Goal: Information Seeking & Learning: Learn about a topic

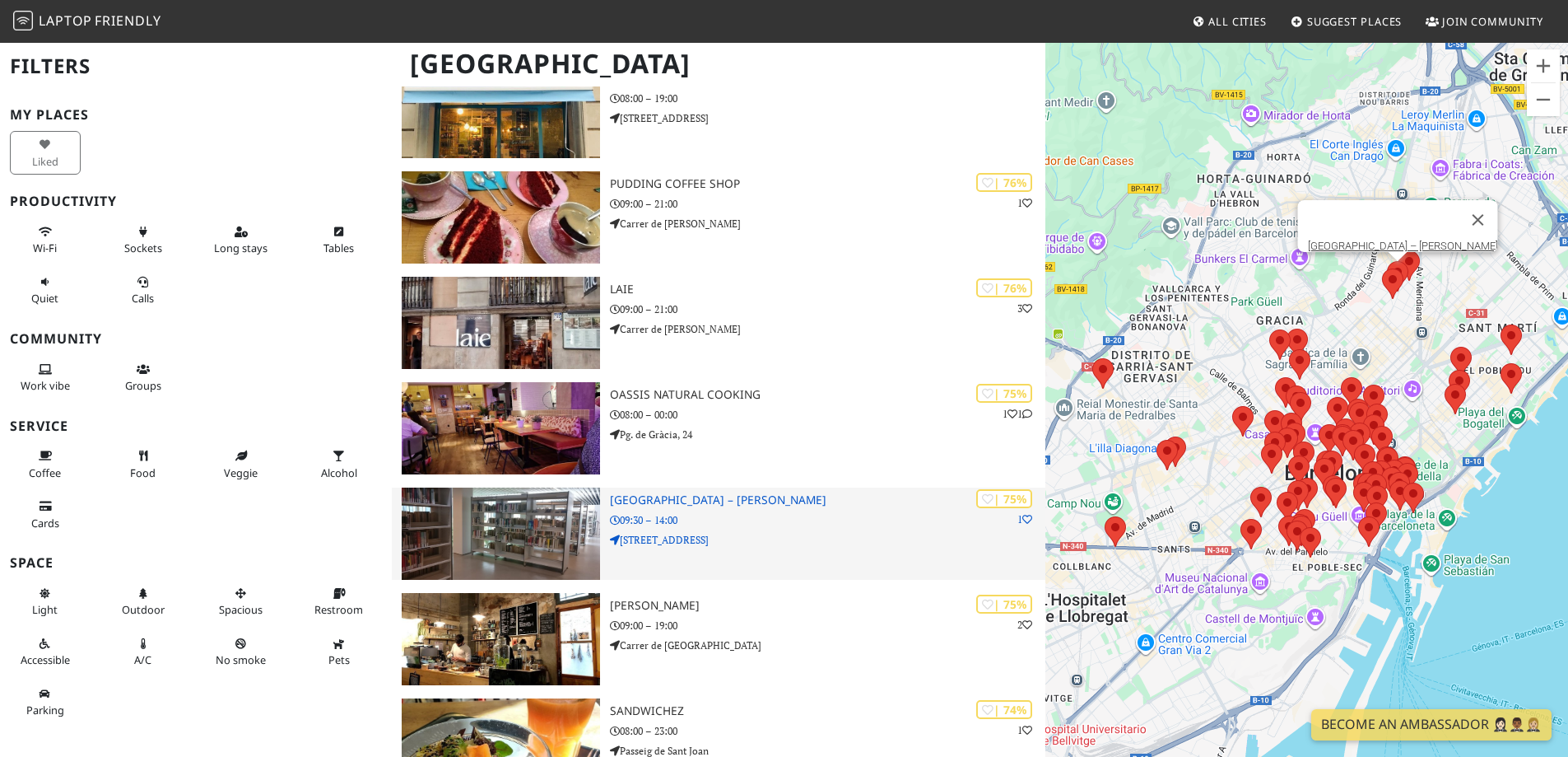
scroll to position [1976, 0]
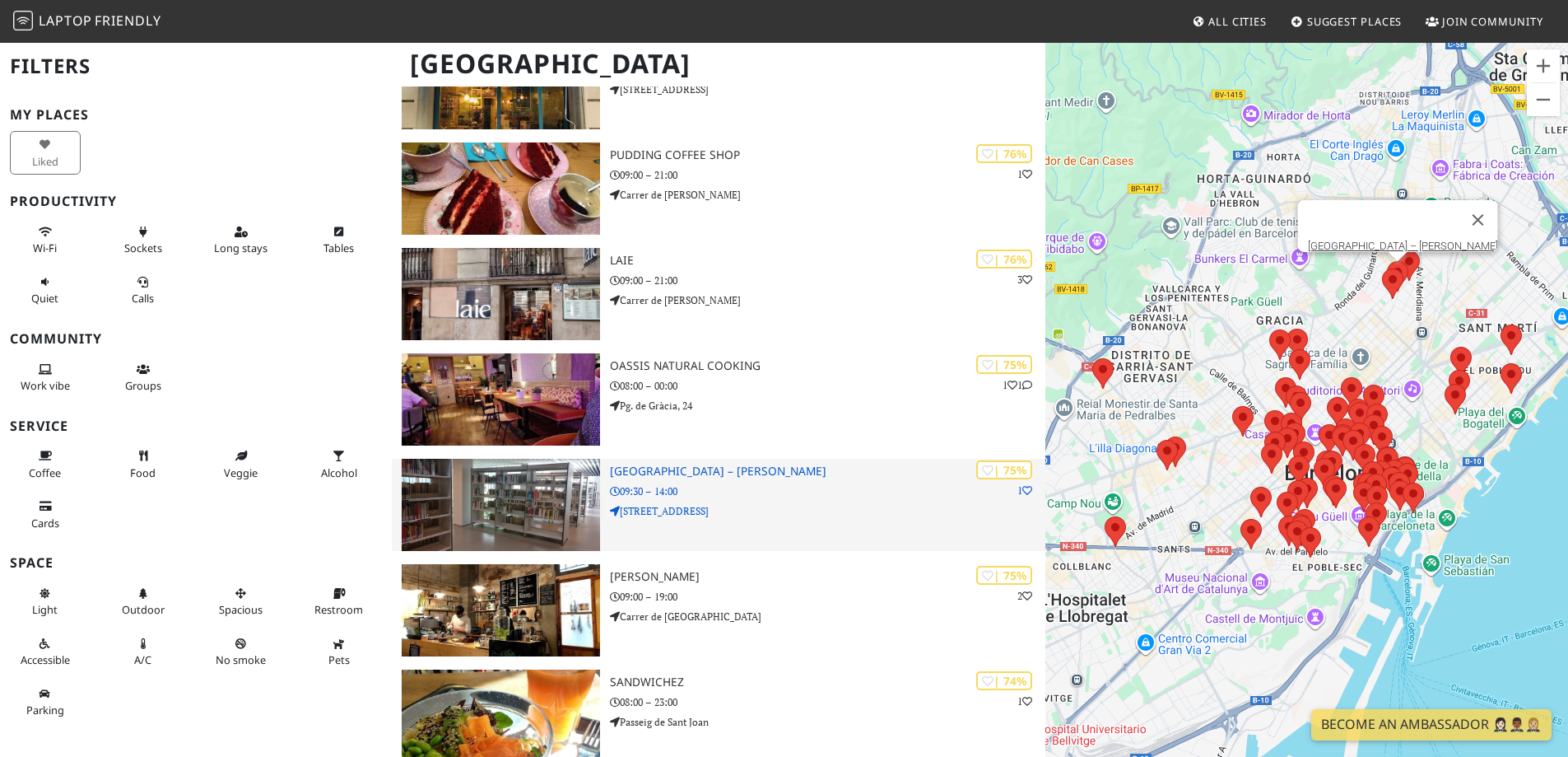
click at [800, 521] on div "| 75% 1 Biblioteca Camp de l'Arpa – Caterina Albert 09:30 – 14:00 Carrer de la …" at bounding box center [828, 504] width 435 height 92
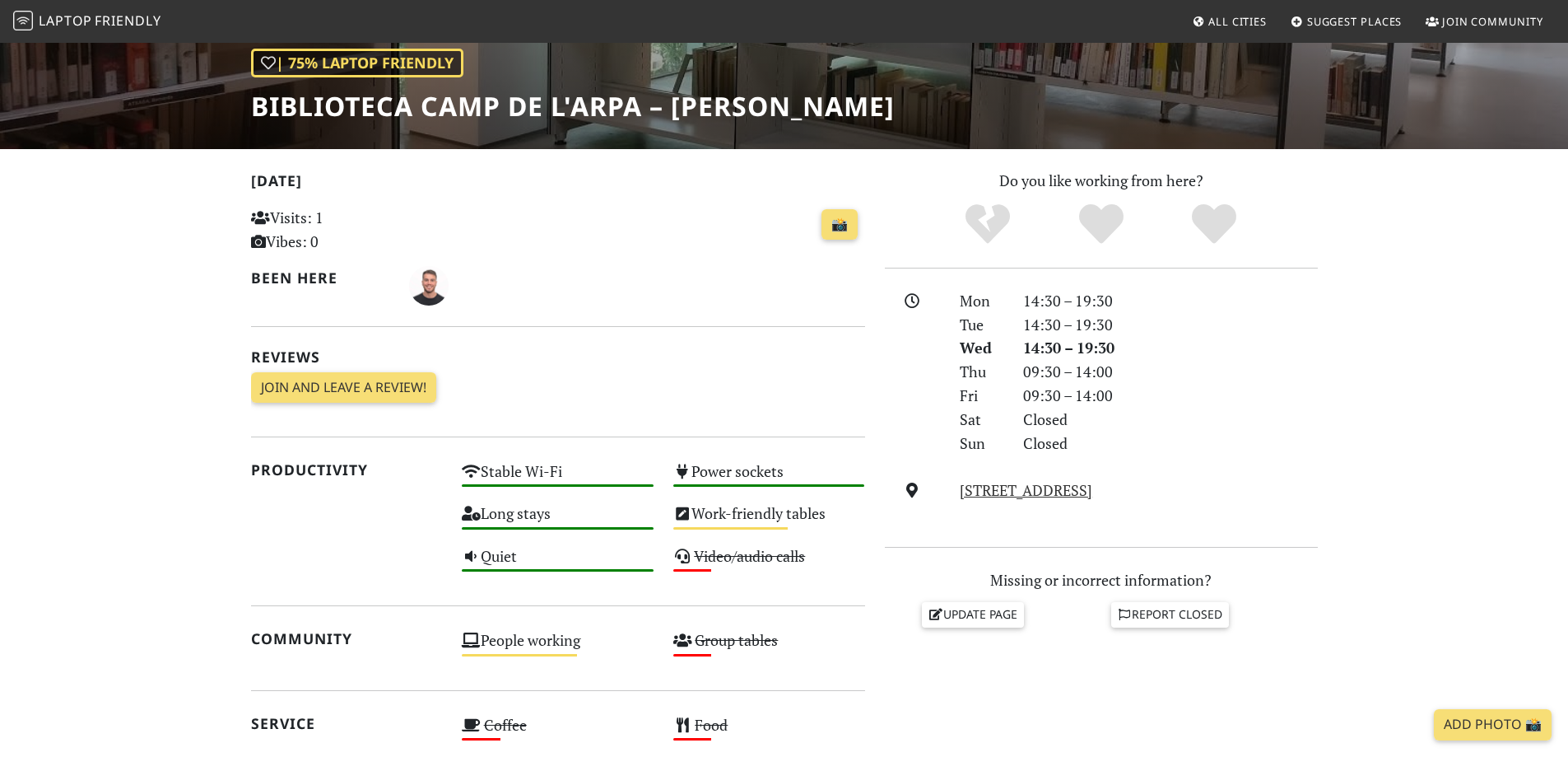
scroll to position [412, 0]
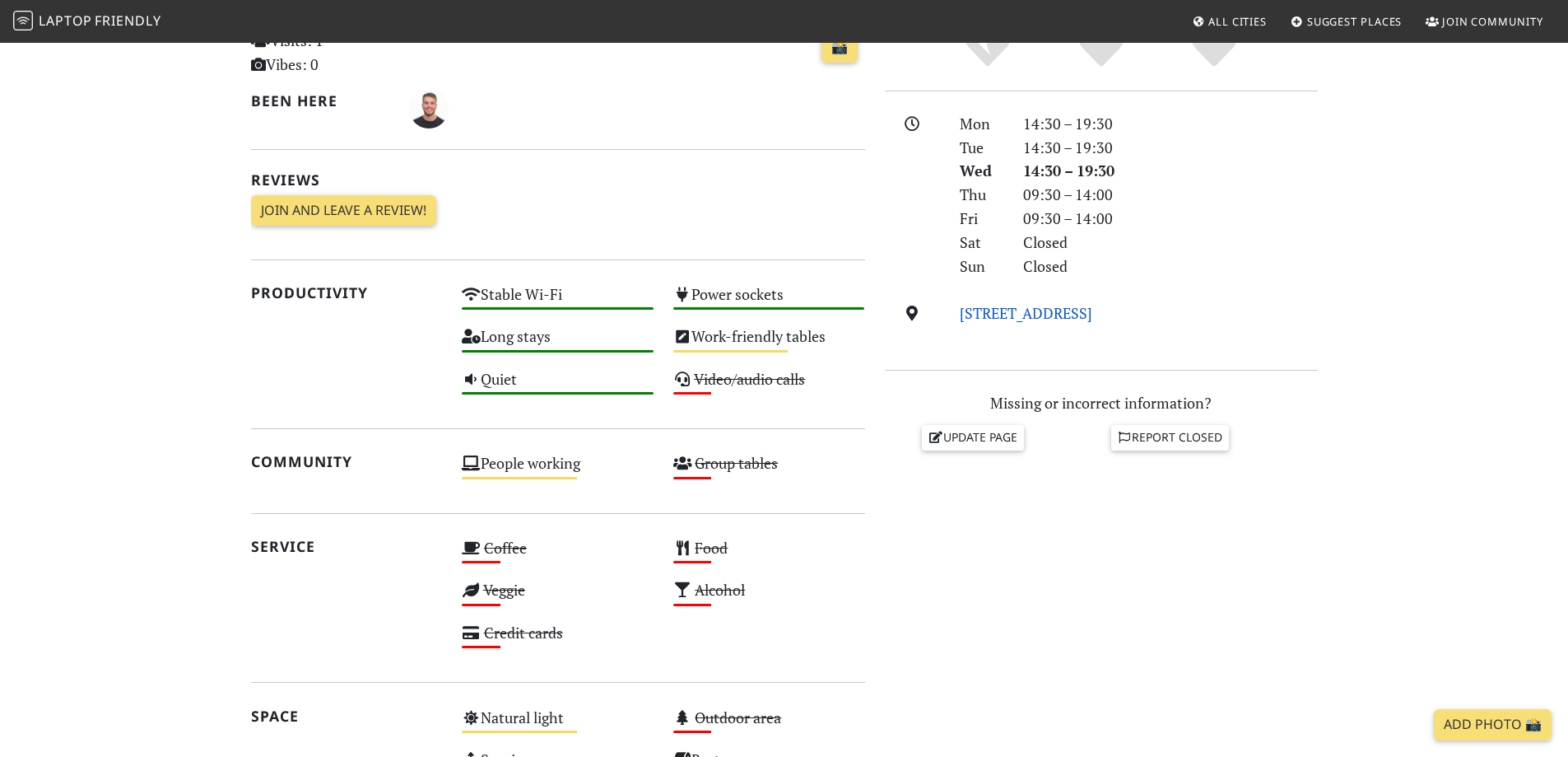
click at [1001, 314] on link "Carrer de la Indústria, 295, 08041, Barcelona" at bounding box center [1026, 312] width 132 height 19
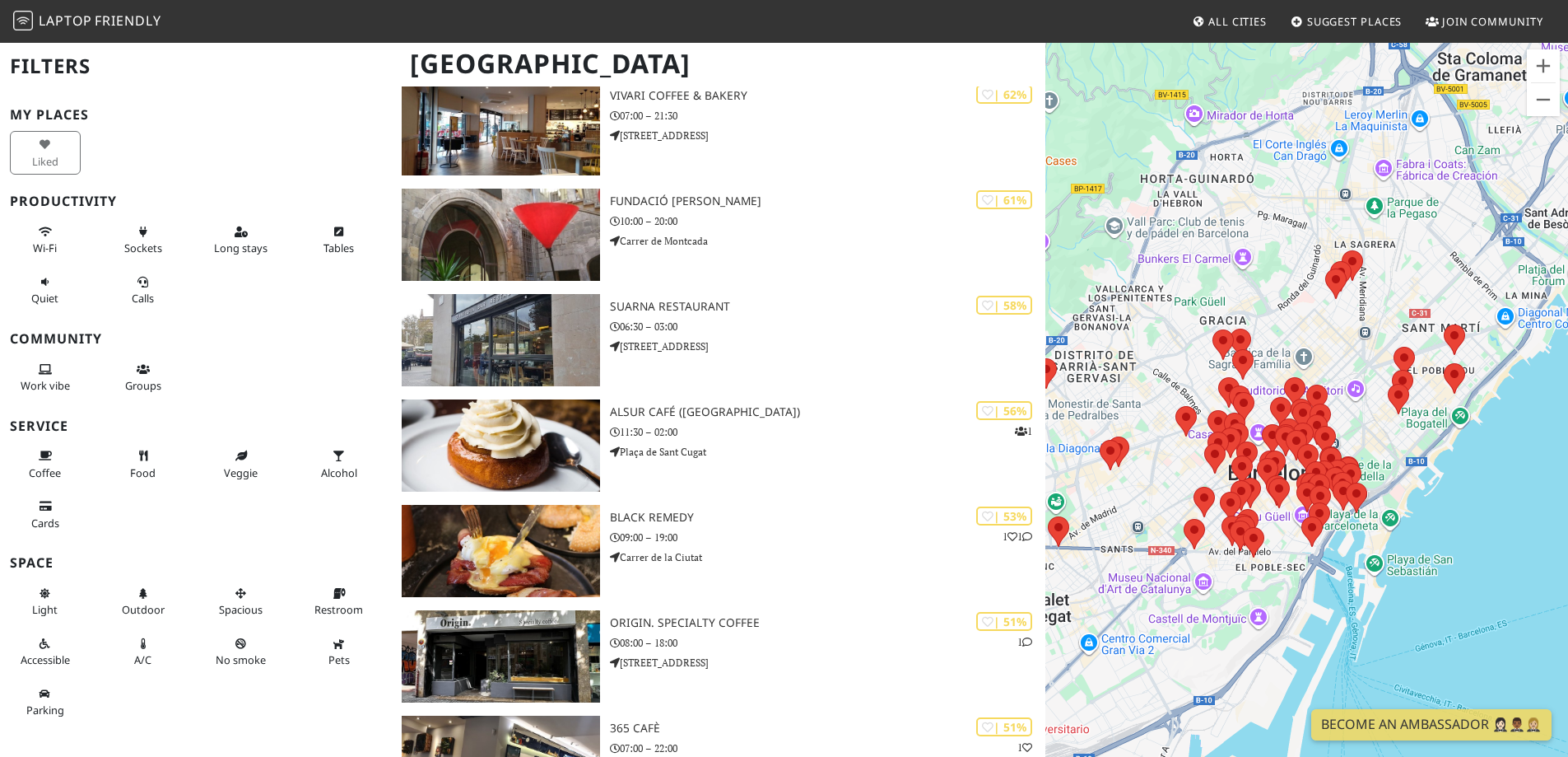
scroll to position [3211, 0]
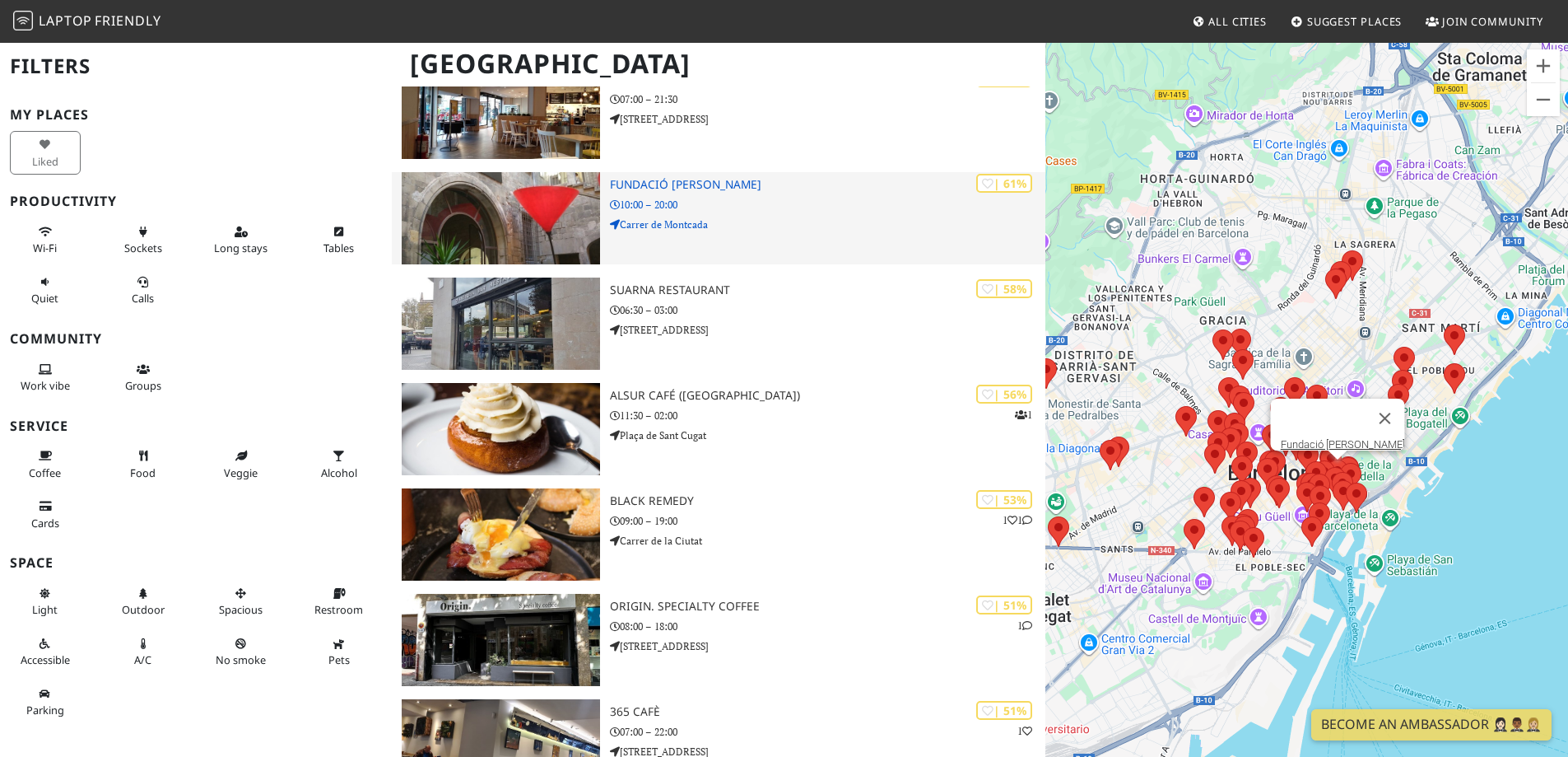
click at [516, 235] on img at bounding box center [501, 218] width 198 height 92
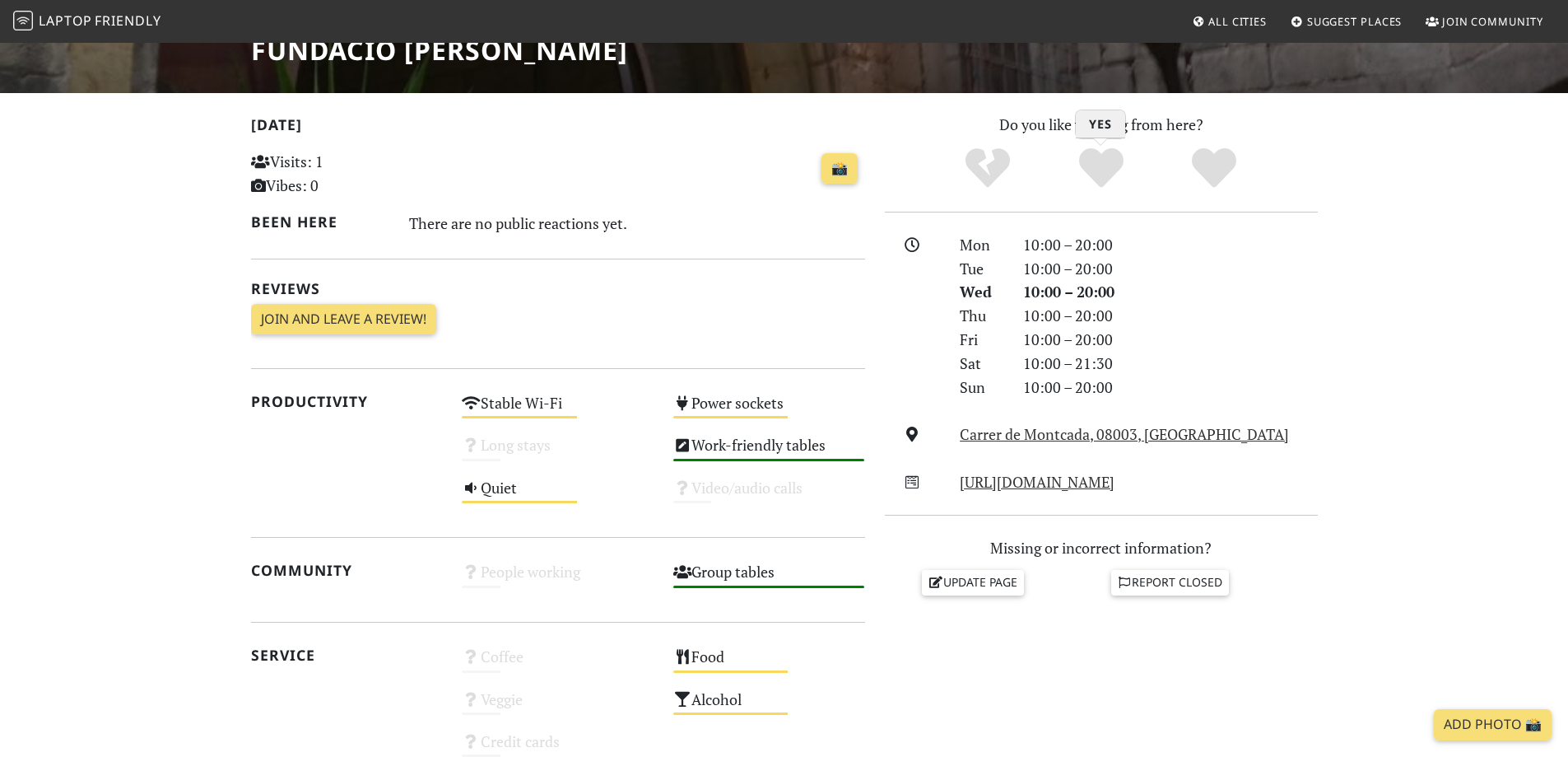
scroll to position [330, 0]
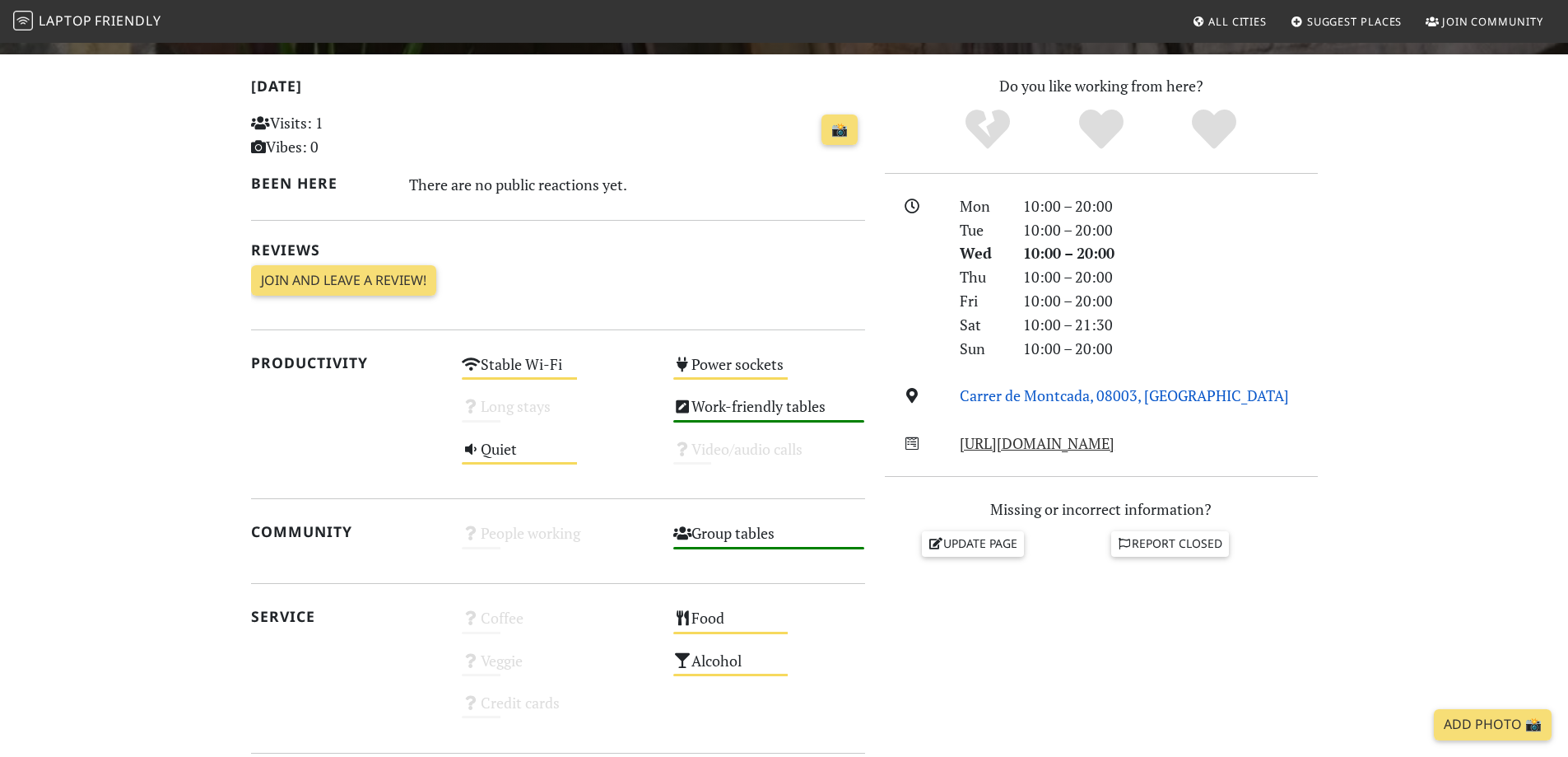
click at [1110, 396] on link "Carrer de Montcada, 08003, [GEOGRAPHIC_DATA]" at bounding box center [1124, 395] width 330 height 19
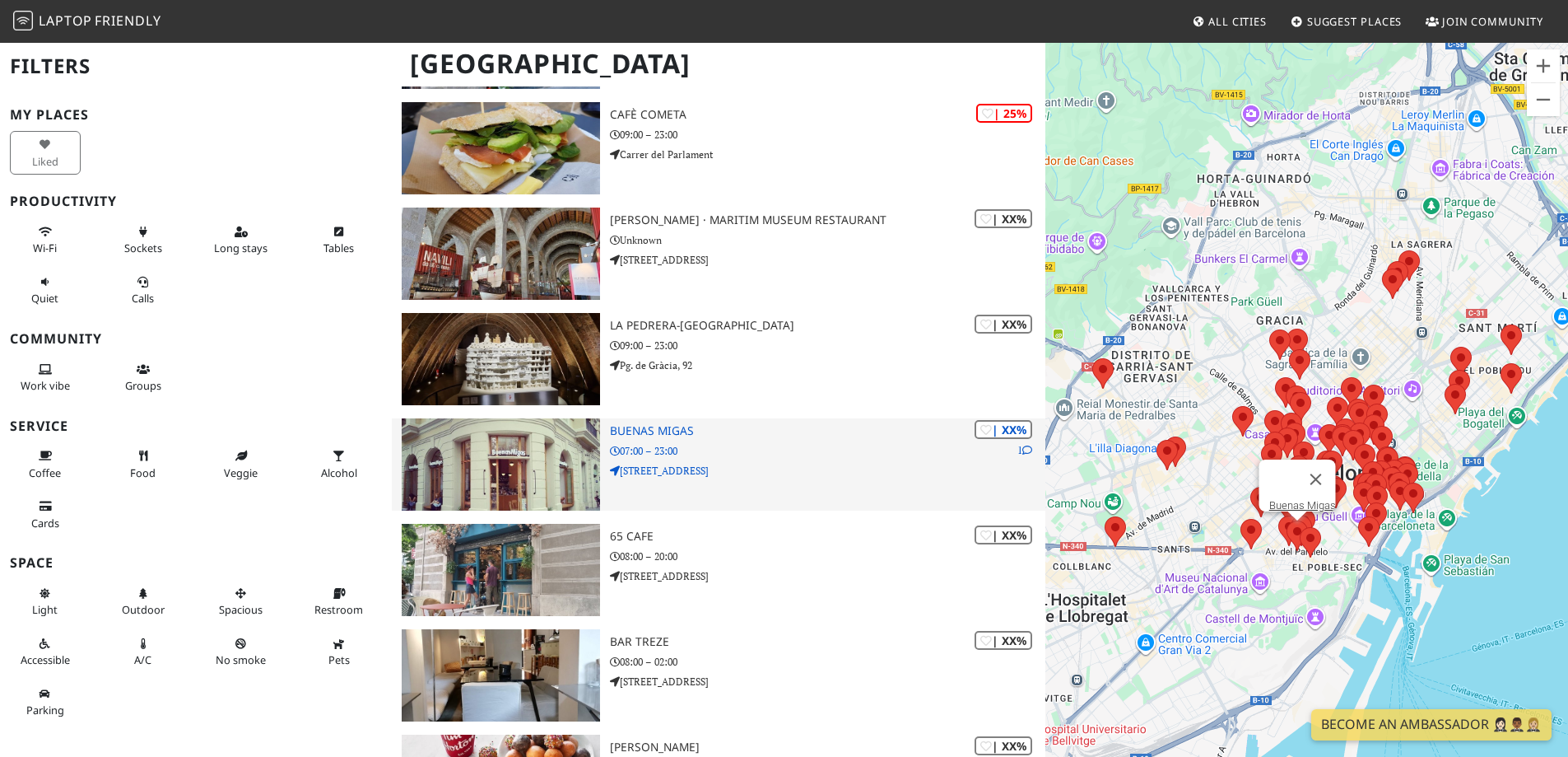
scroll to position [4363, 0]
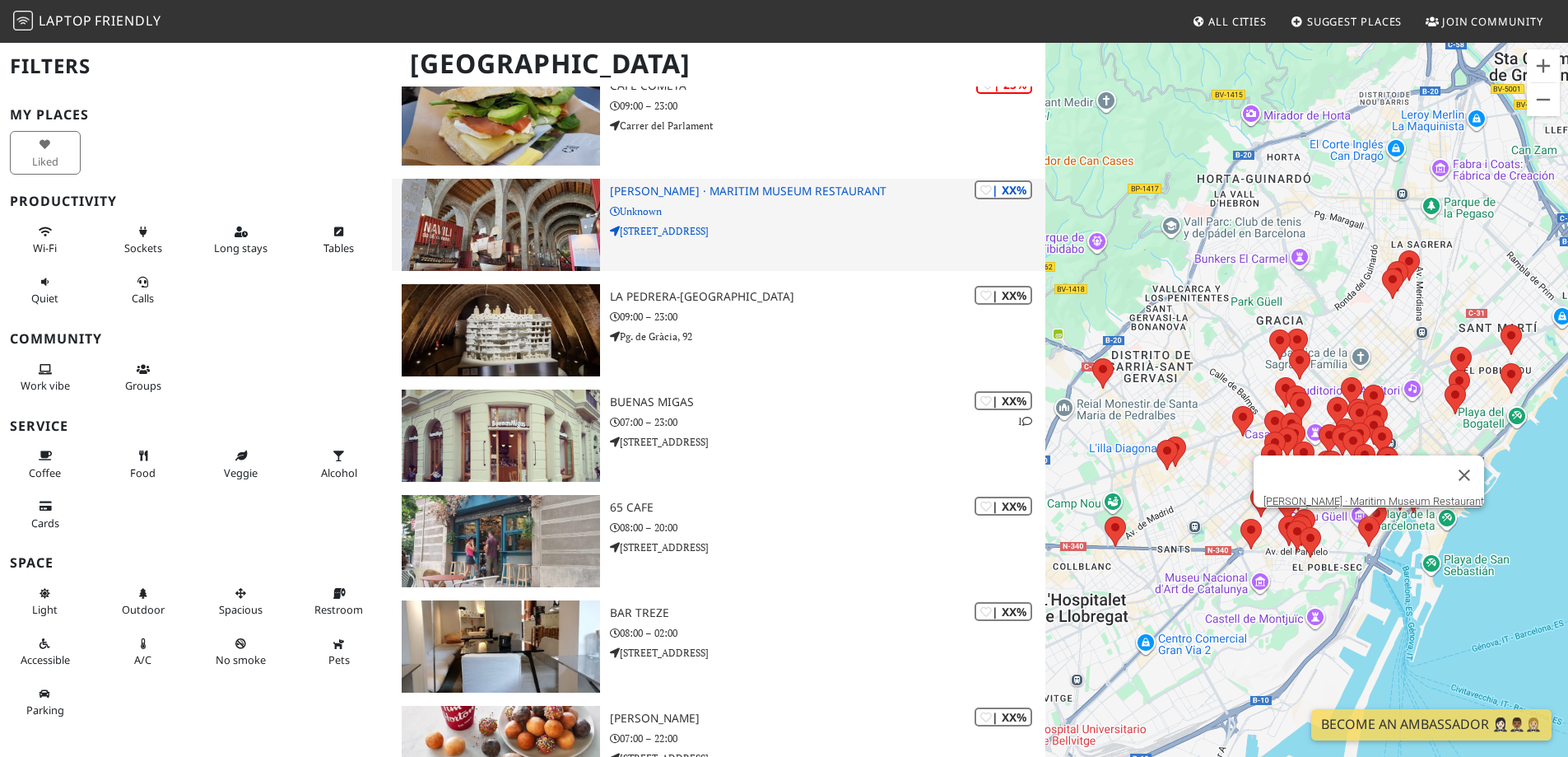
click at [784, 197] on h3 "[PERSON_NAME] · Maritim Museum Restaurant" at bounding box center [828, 191] width 435 height 14
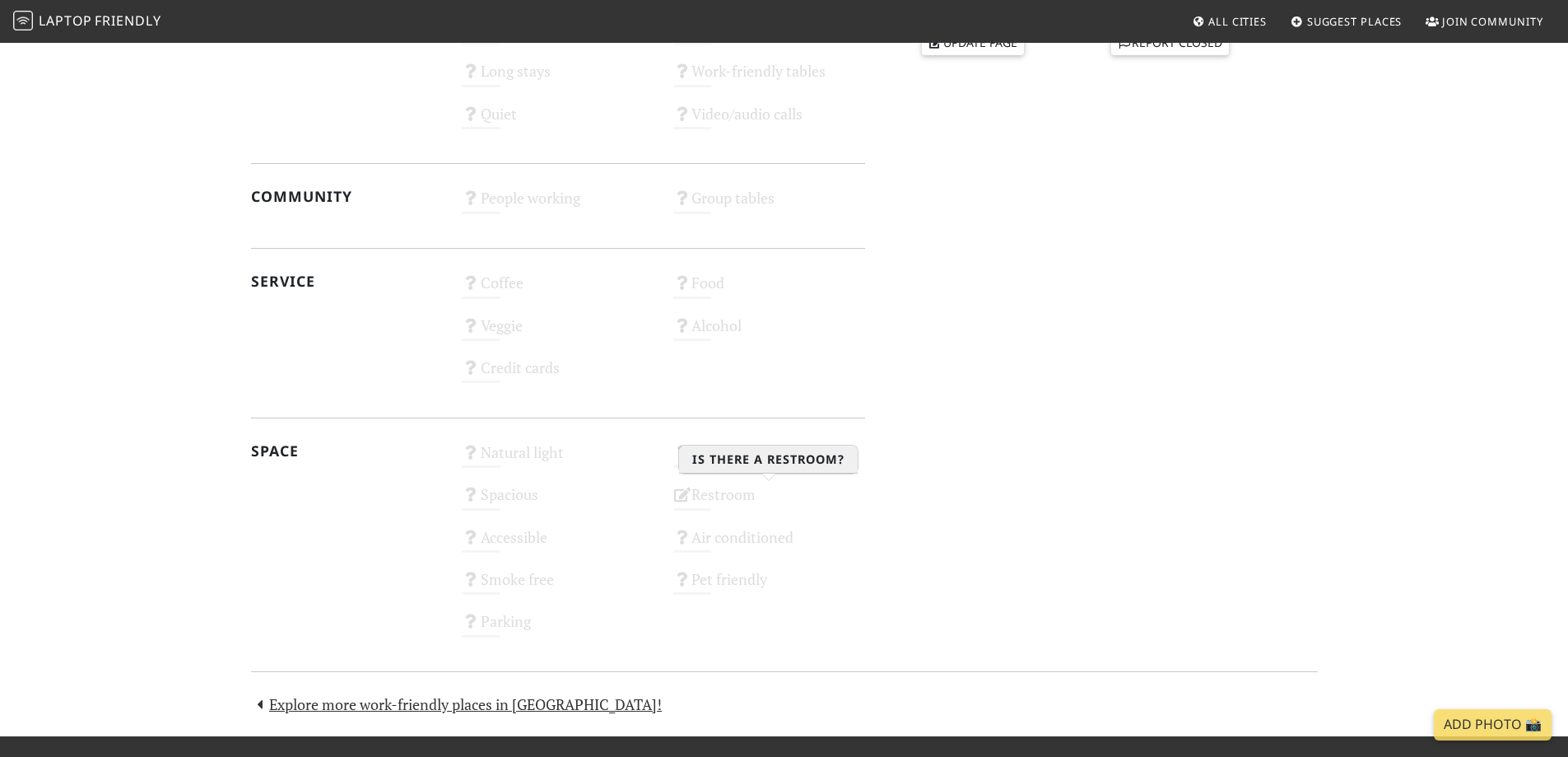
scroll to position [469, 0]
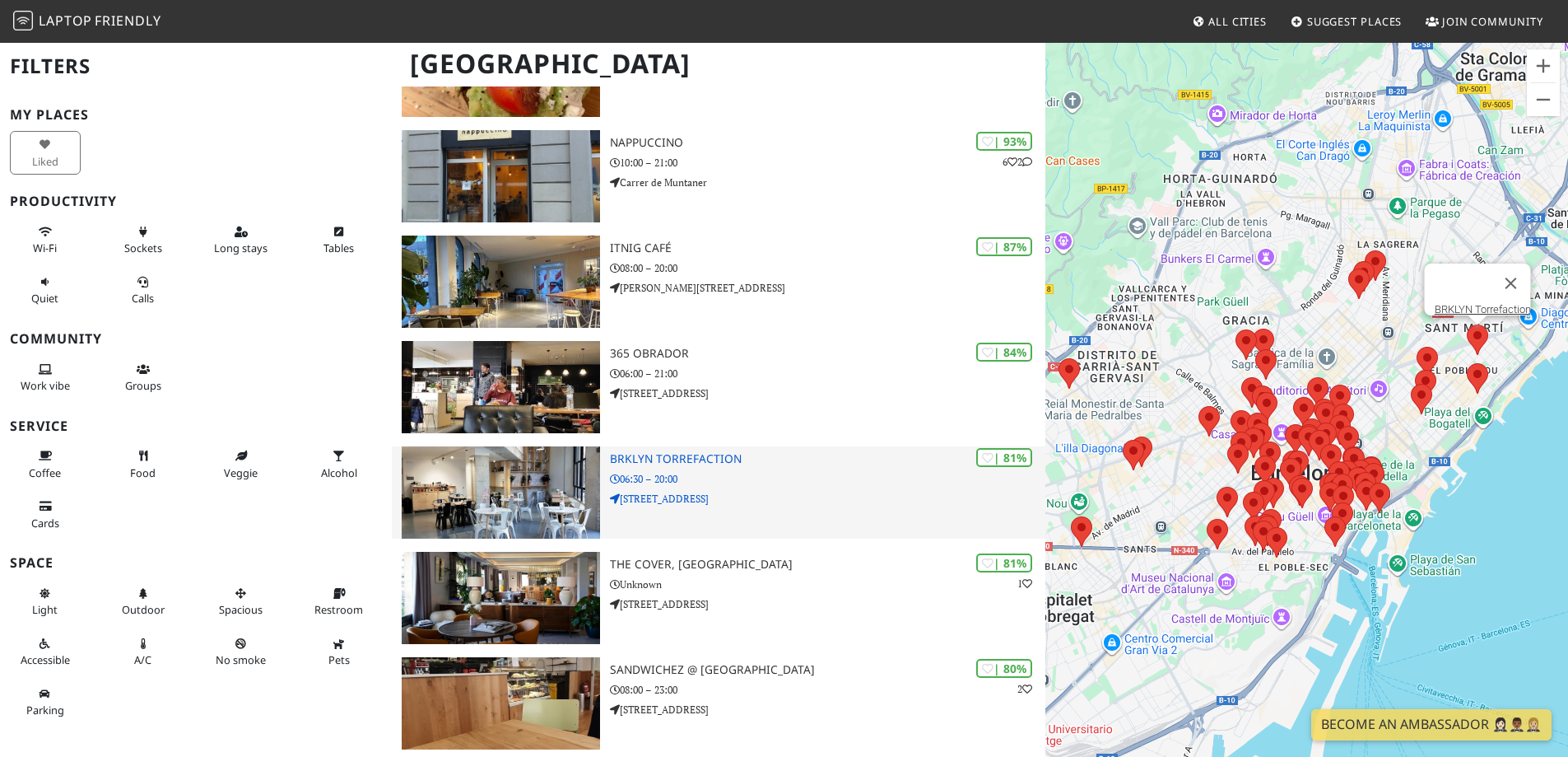
scroll to position [330, 0]
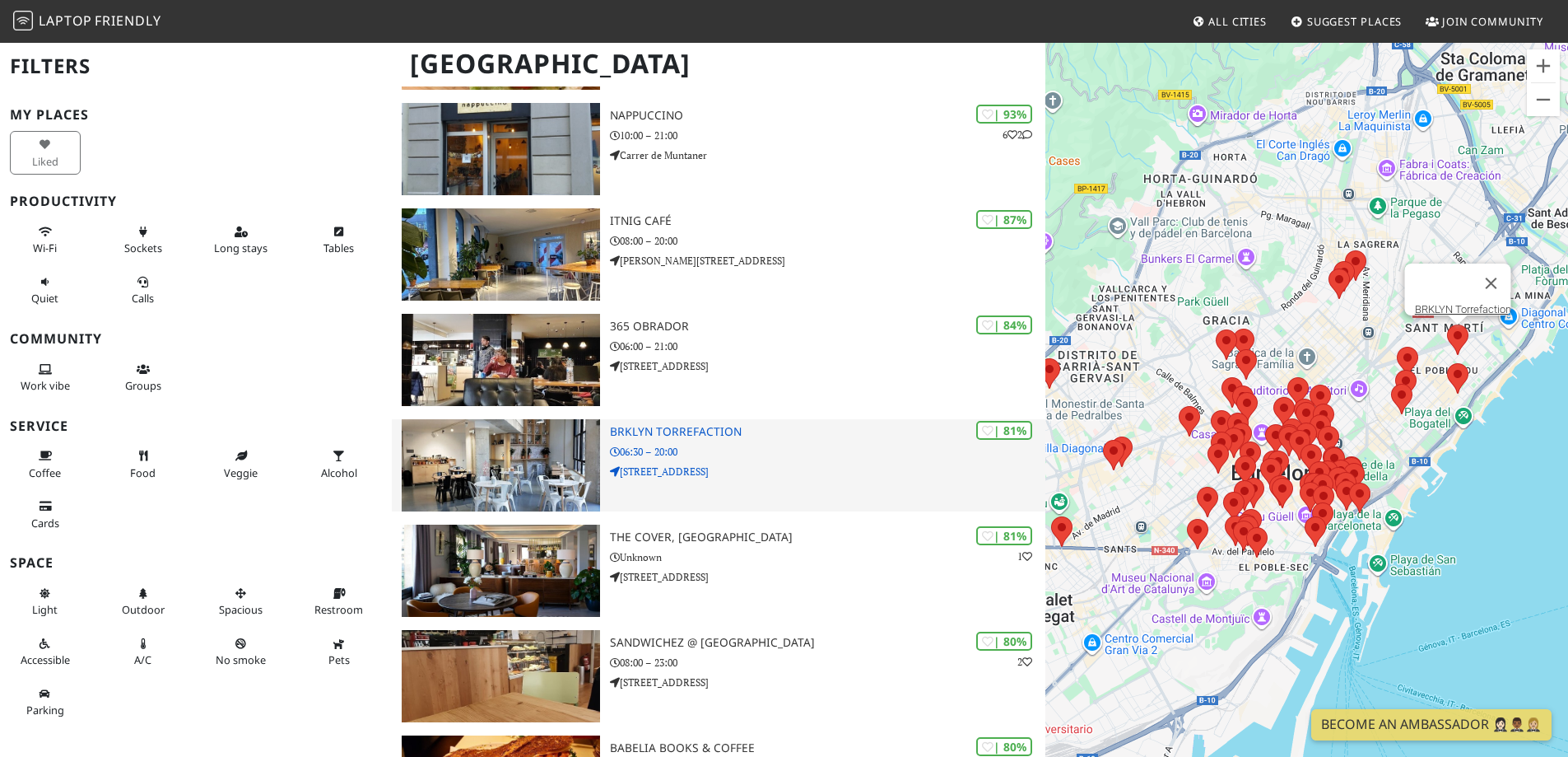
click at [735, 459] on div "| 81% BRKLYN Torrefaction 06:30 – 20:00 Carrer de Bac de Roda, 79" at bounding box center [828, 464] width 435 height 92
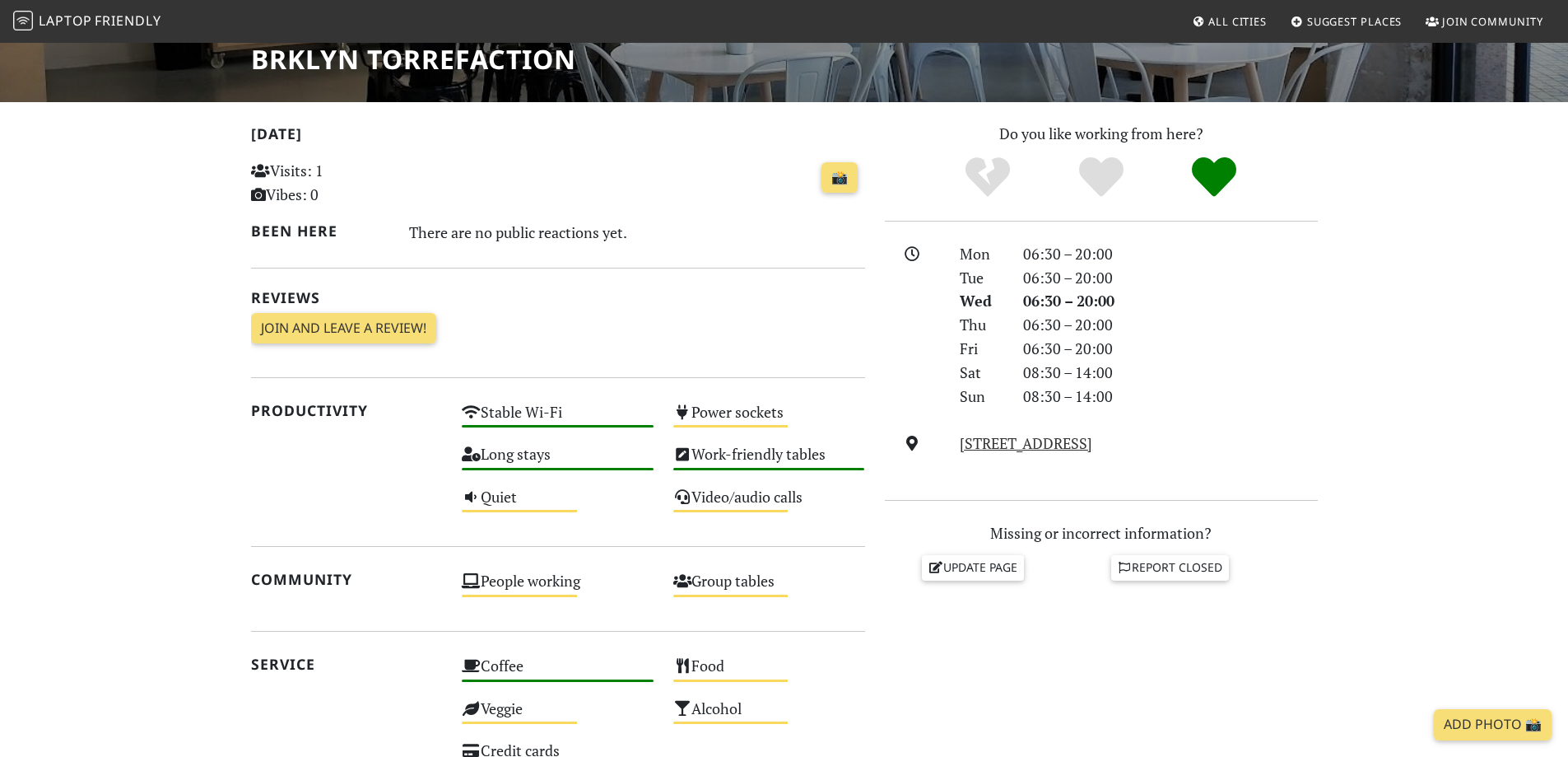
scroll to position [330, 0]
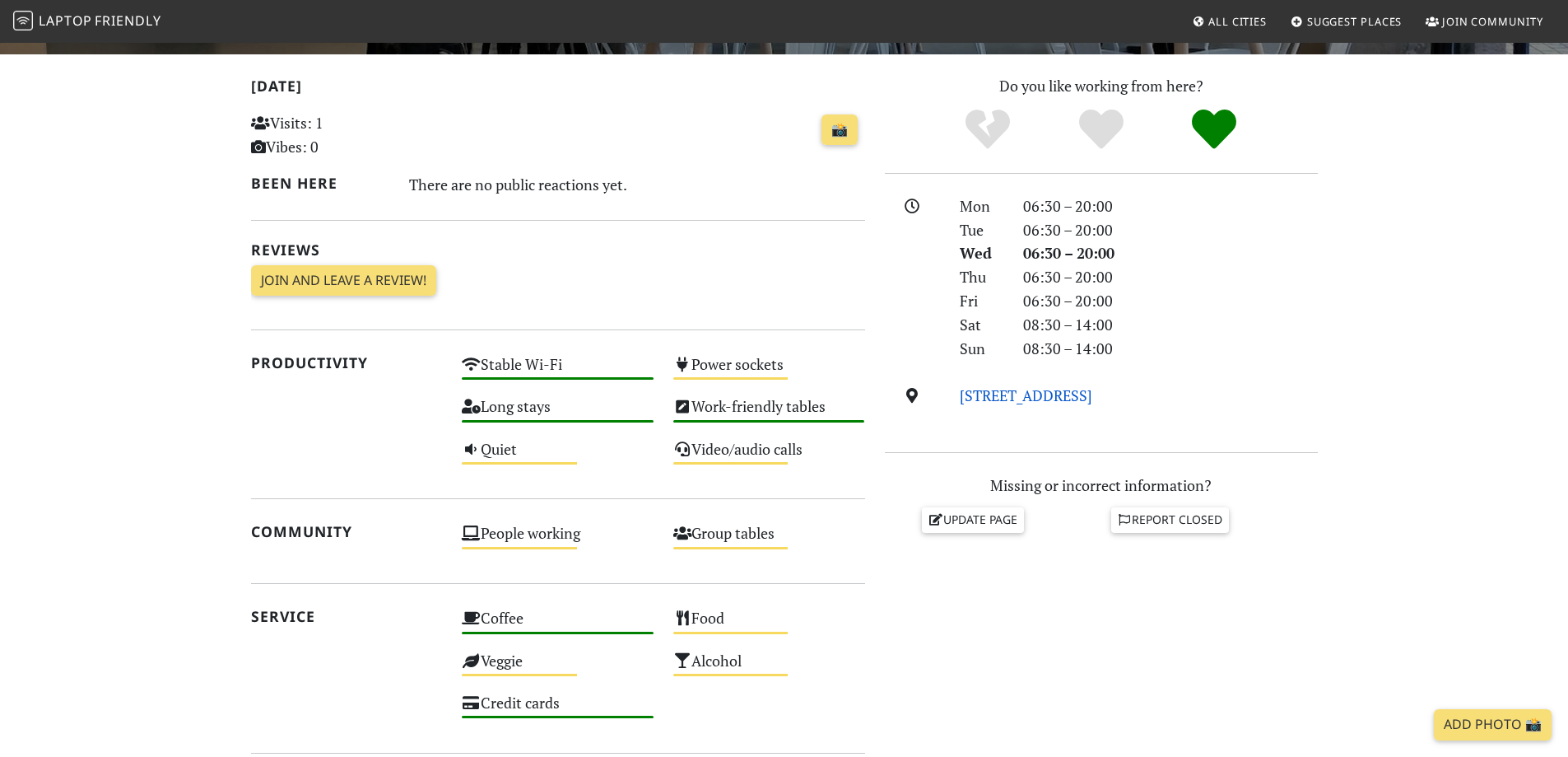
click at [1061, 398] on link "[STREET_ADDRESS]" at bounding box center [1026, 395] width 132 height 19
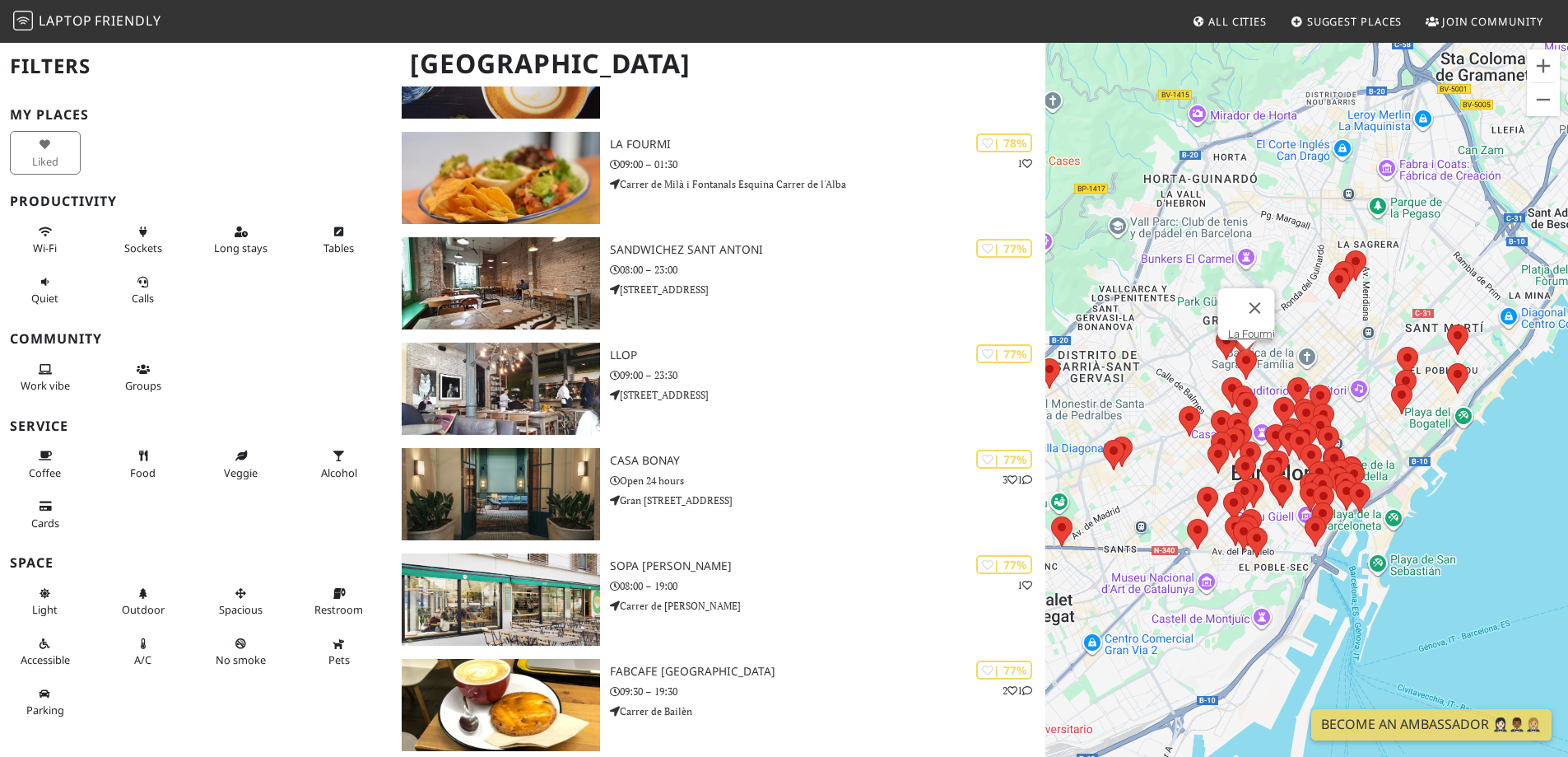
scroll to position [1250, 0]
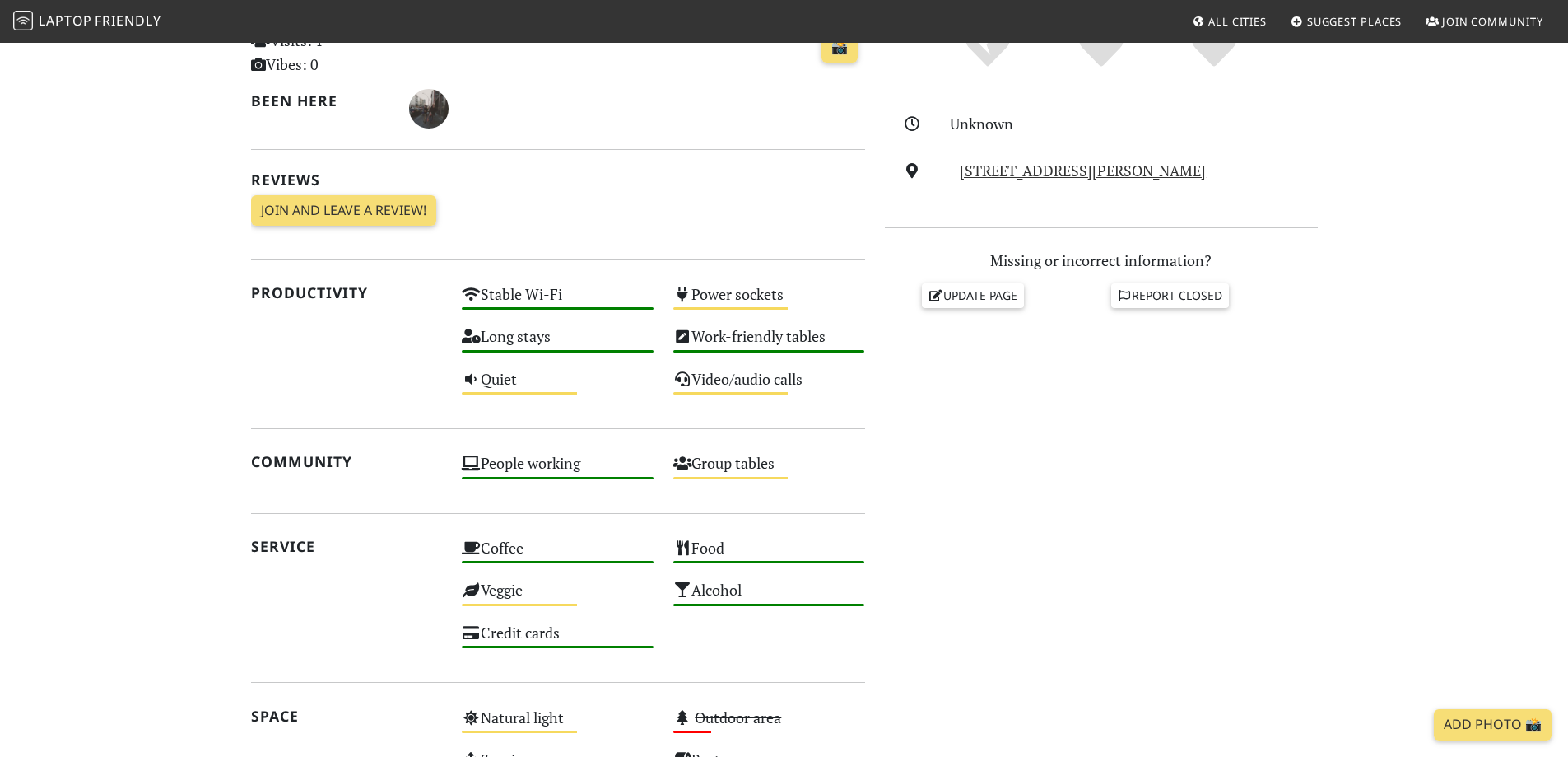
scroll to position [330, 0]
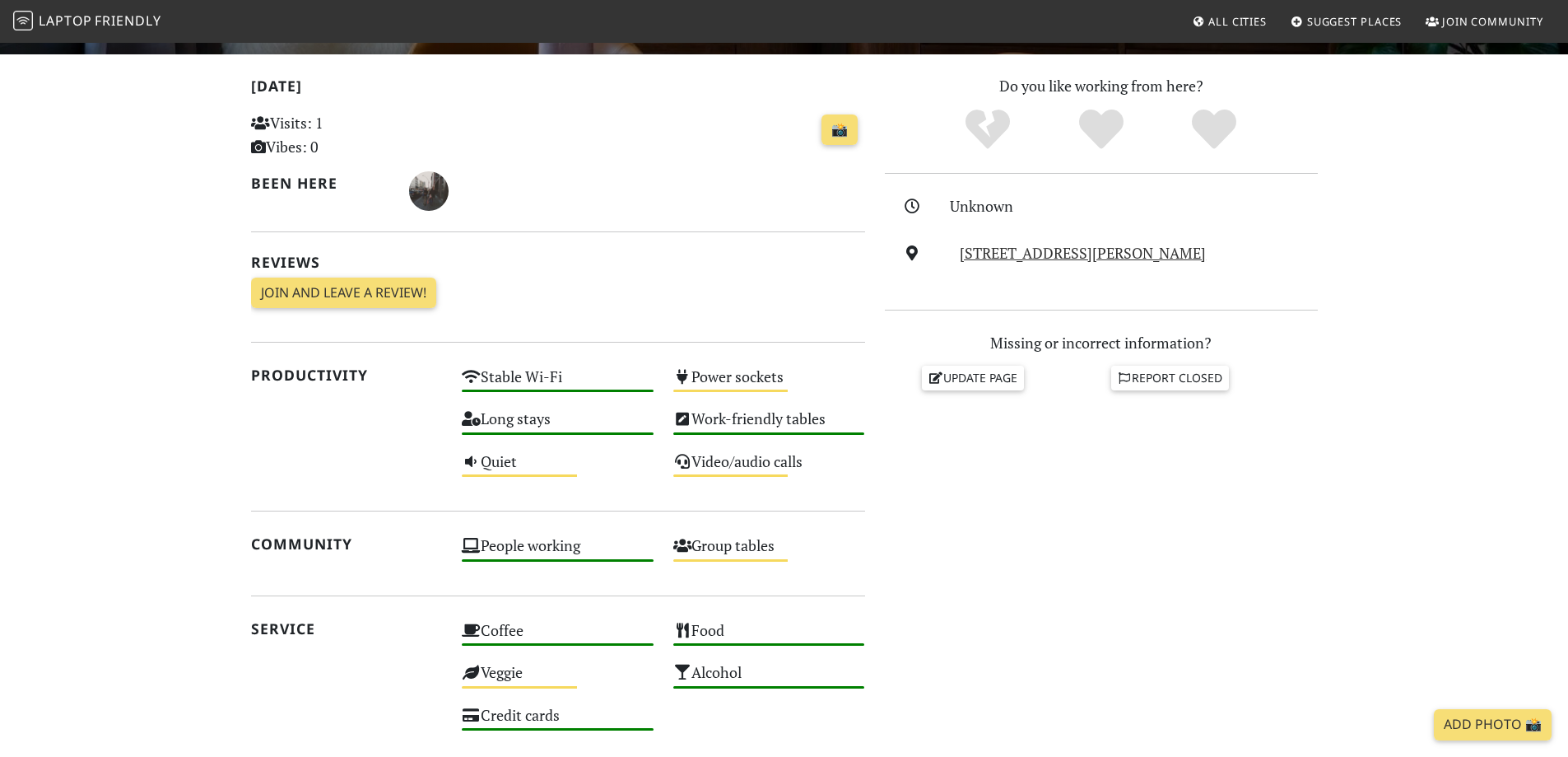
click at [1045, 240] on div "Unknown C/ del Rosselló, 265, 08008, Barcelona" at bounding box center [1101, 242] width 433 height 95
click at [1048, 247] on link "C/ del Rosselló, 265, 08008, Barcelona" at bounding box center [1083, 252] width 247 height 19
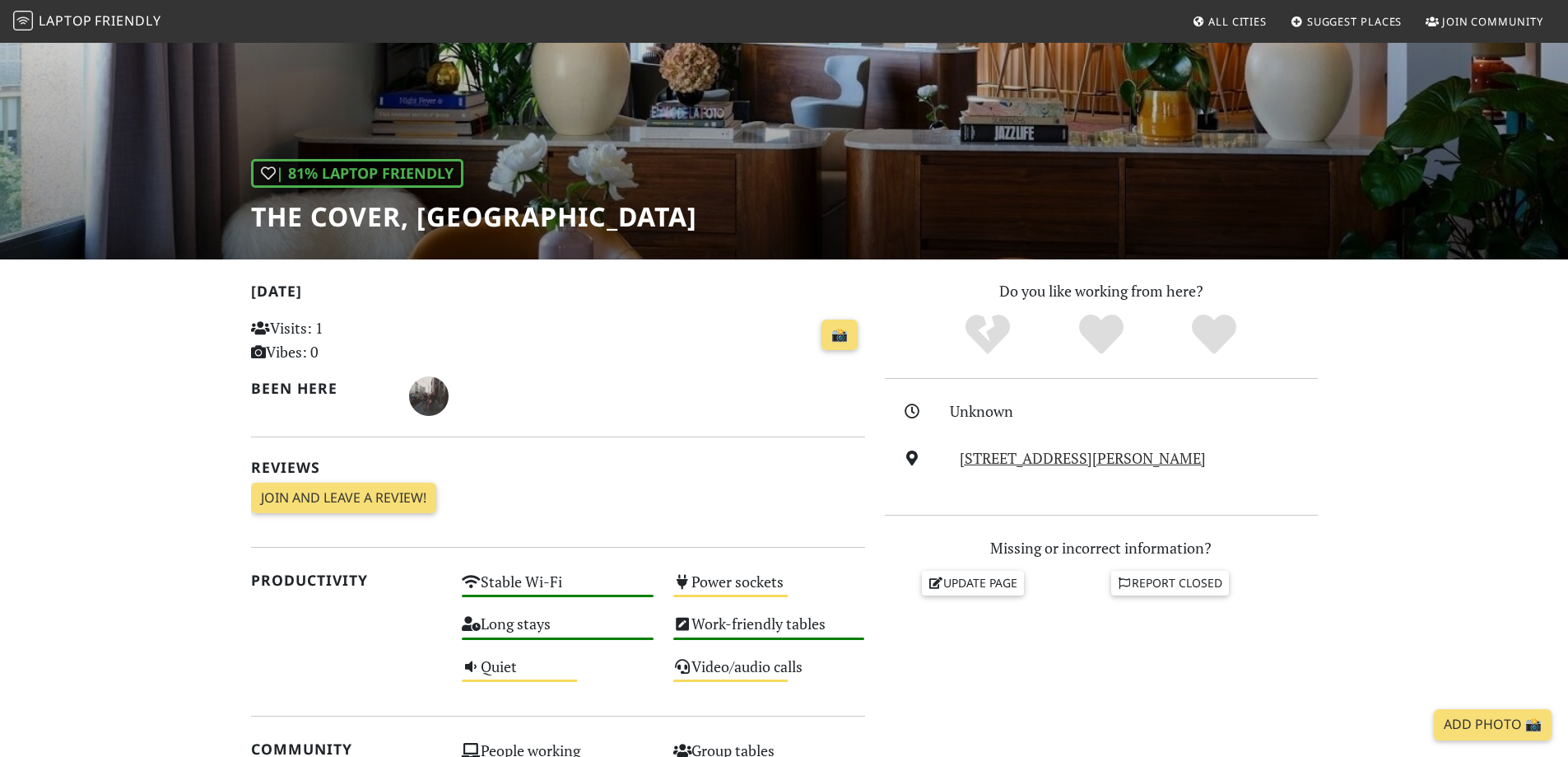
scroll to position [0, 0]
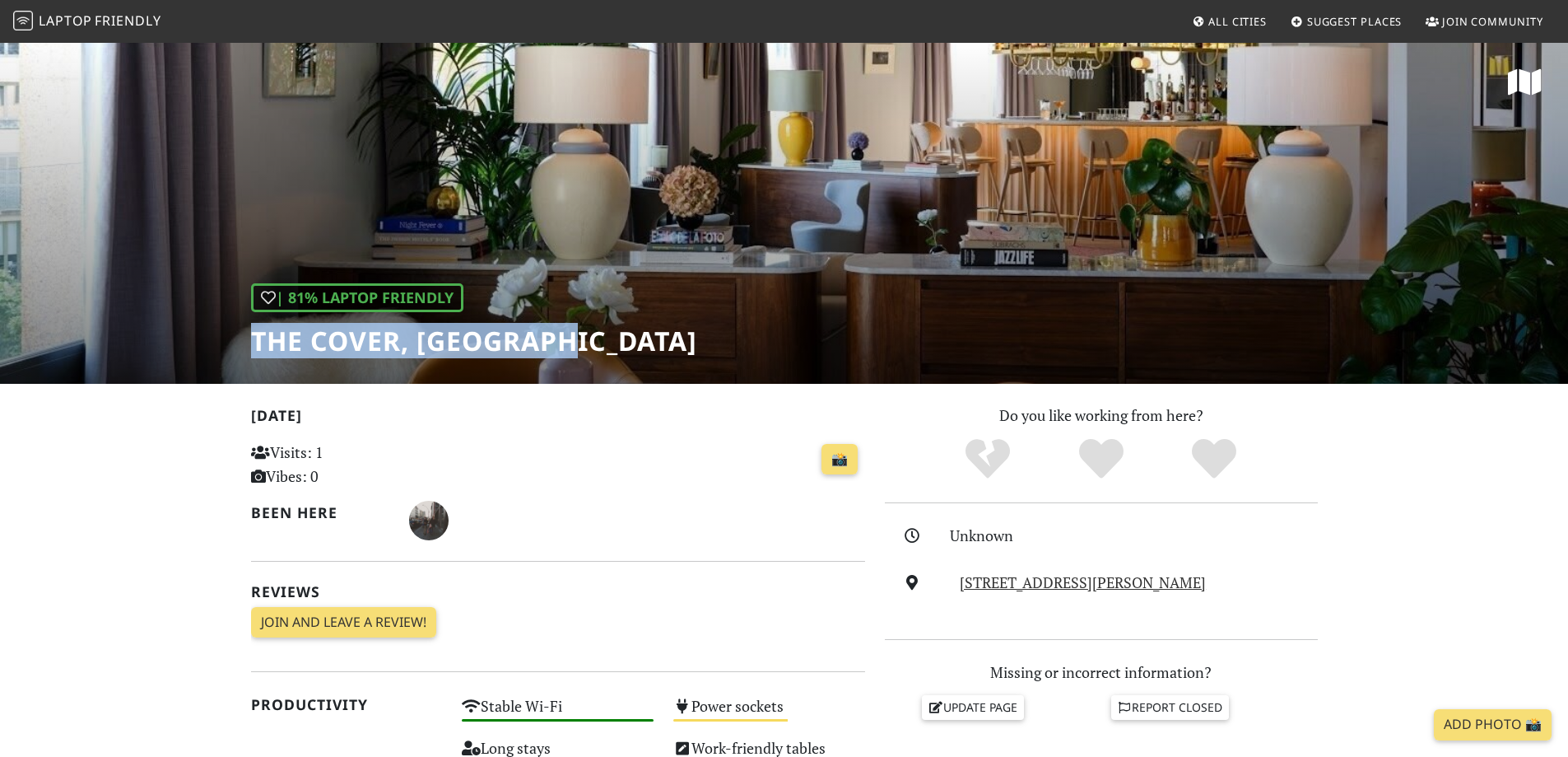
drag, startPoint x: 599, startPoint y: 336, endPoint x: 255, endPoint y: 335, distance: 344.0
click at [236, 343] on div "| 81% Laptop Friendly The Cover, Barcelona" at bounding box center [784, 213] width 1568 height 342
copy h1 "The Cover, [GEOGRAPHIC_DATA]"
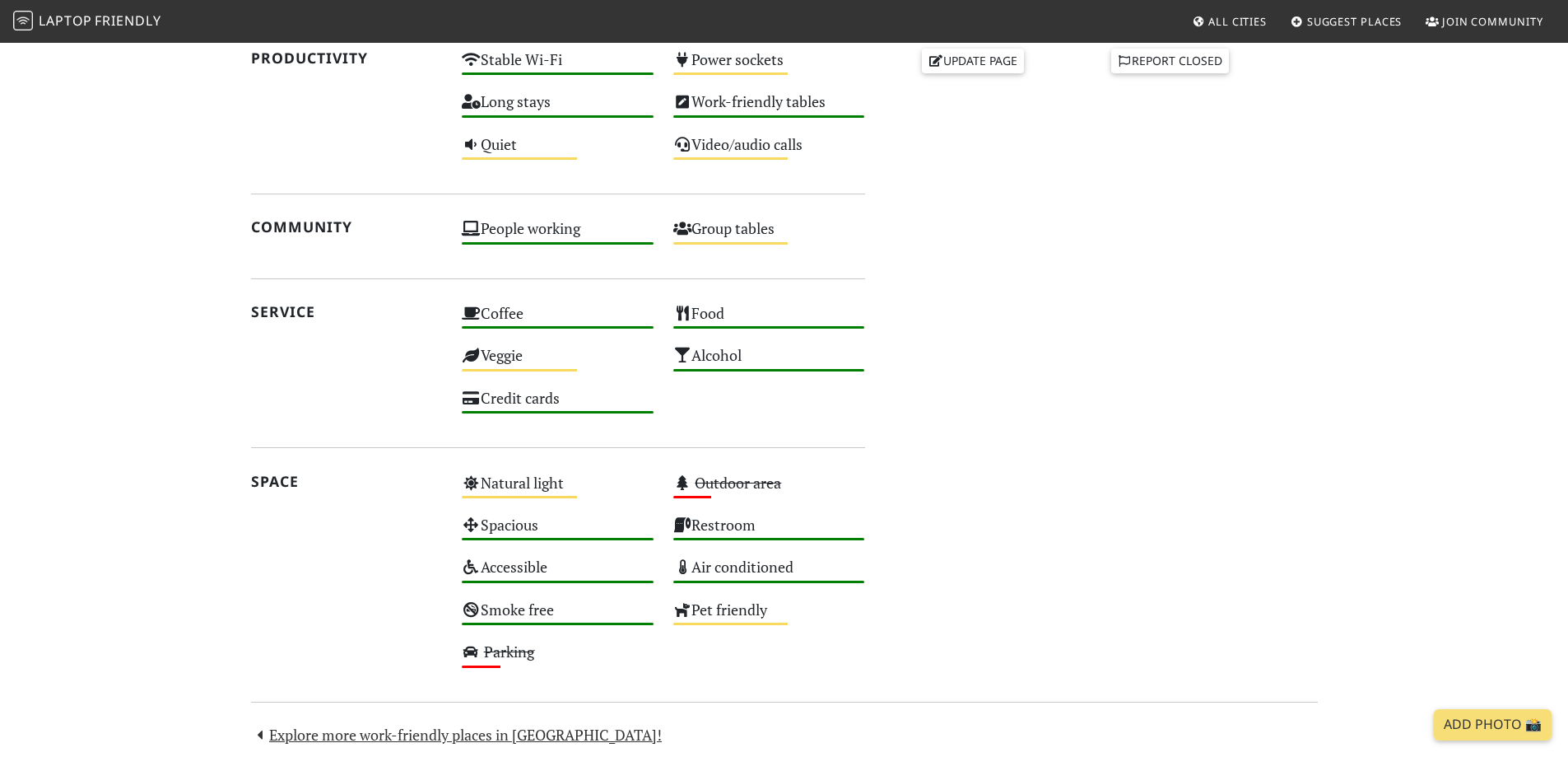
scroll to position [811, 0]
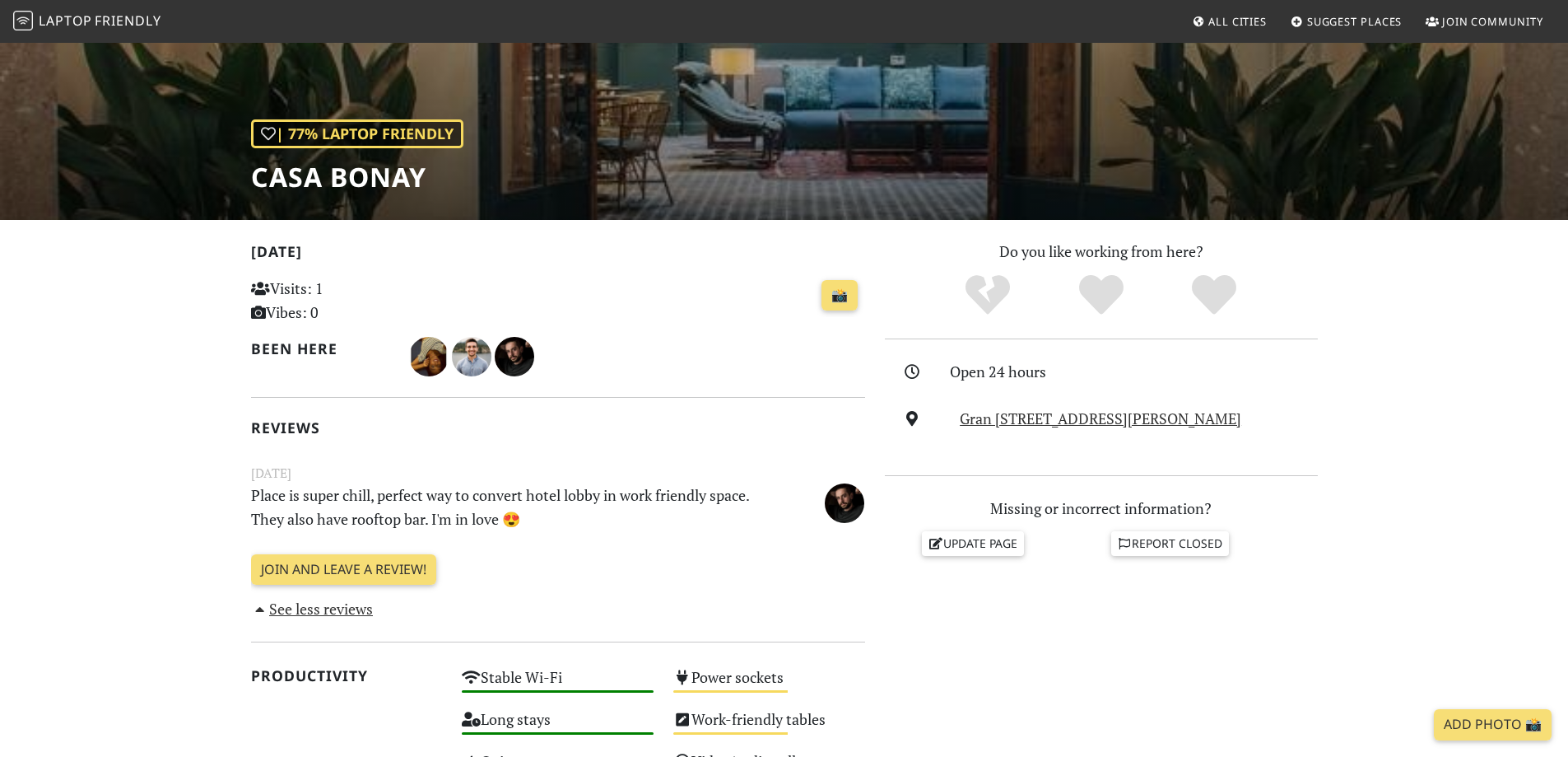
scroll to position [164, 0]
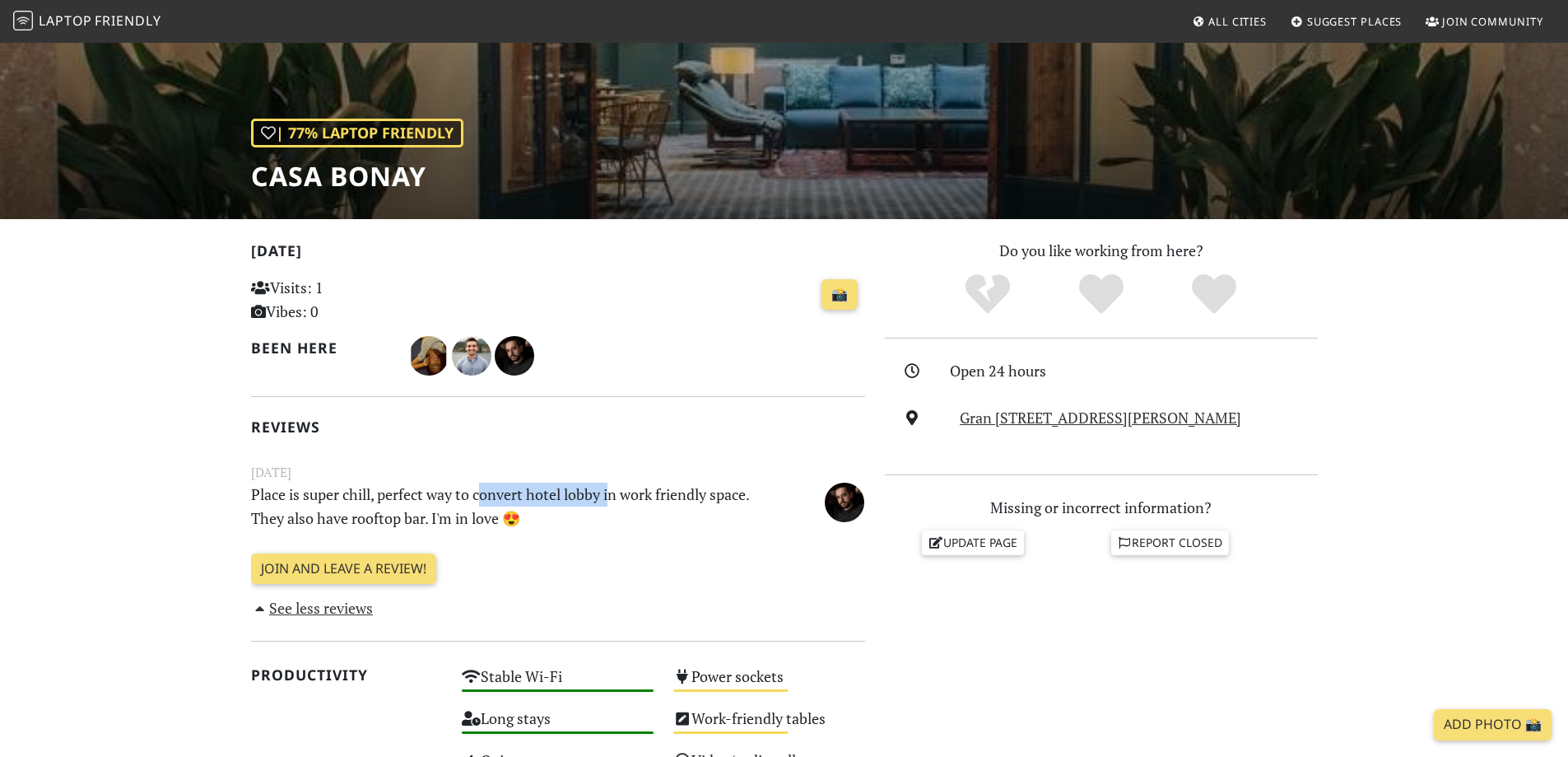
drag, startPoint x: 486, startPoint y: 502, endPoint x: 614, endPoint y: 502, distance: 128.0
click at [614, 502] on p "Place is super chill, perfect way to convert hotel lobby in work friendly space…" at bounding box center [505, 506] width 529 height 47
drag, startPoint x: 307, startPoint y: 521, endPoint x: 568, endPoint y: 524, distance: 261.0
click at [567, 524] on p "Place is super chill, perfect way to convert hotel lobby in work friendly space…" at bounding box center [505, 506] width 529 height 47
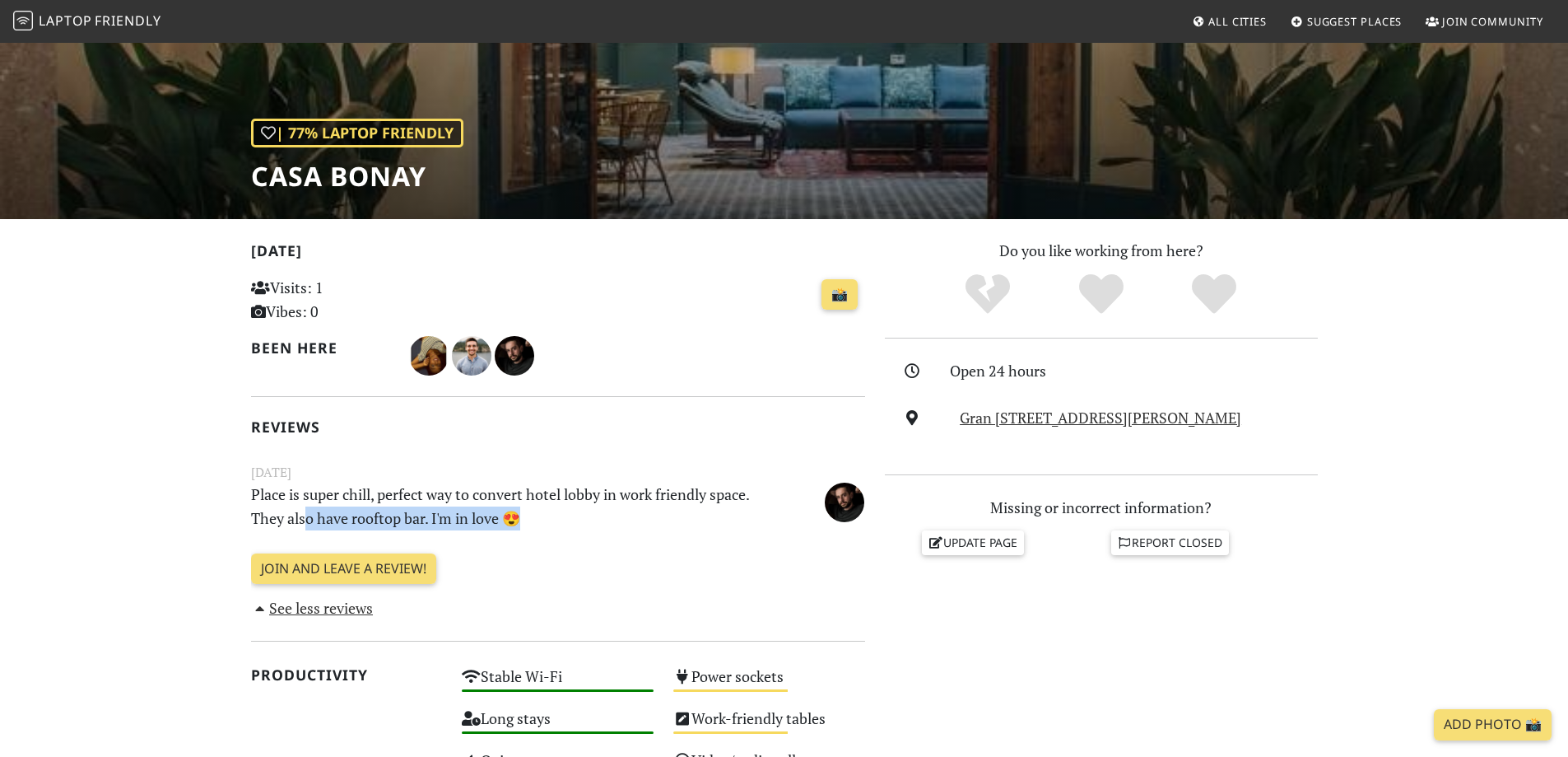
click at [568, 524] on p "Place is super chill, perfect way to convert hotel lobby in work friendly space…" at bounding box center [505, 506] width 529 height 47
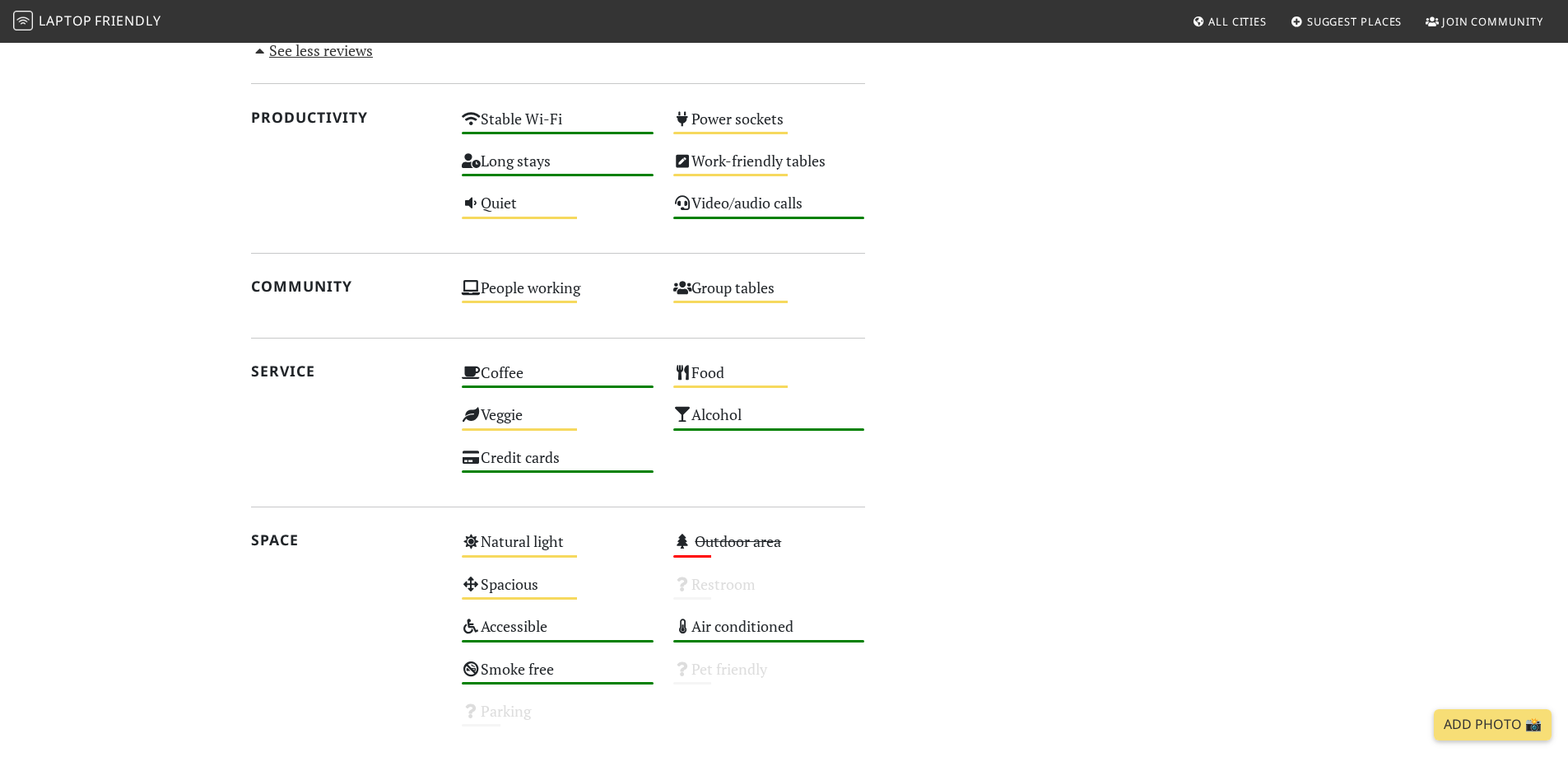
scroll to position [699, 0]
